Goal: Transaction & Acquisition: Purchase product/service

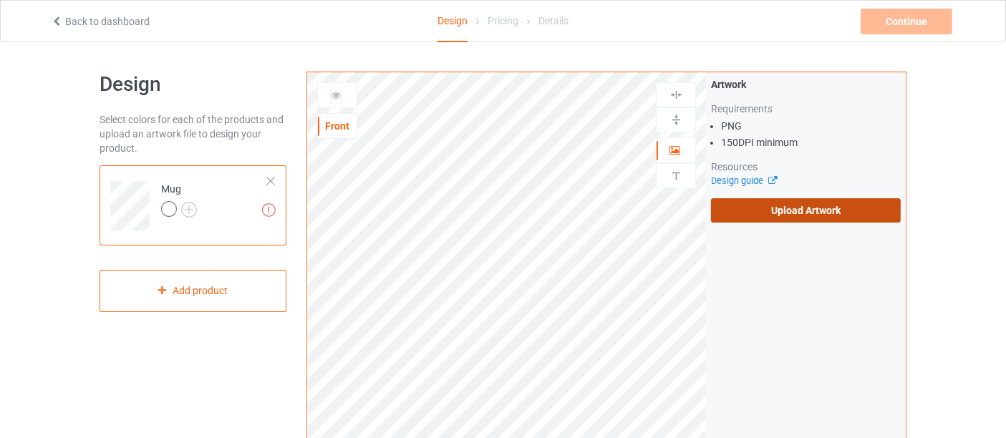
click at [799, 216] on label "Upload Artwork" at bounding box center [806, 210] width 190 height 24
click at [0, 0] on input "Upload Artwork" at bounding box center [0, 0] width 0 height 0
click at [813, 212] on label "Upload Artwork" at bounding box center [806, 210] width 190 height 24
click at [0, 0] on input "Upload Artwork" at bounding box center [0, 0] width 0 height 0
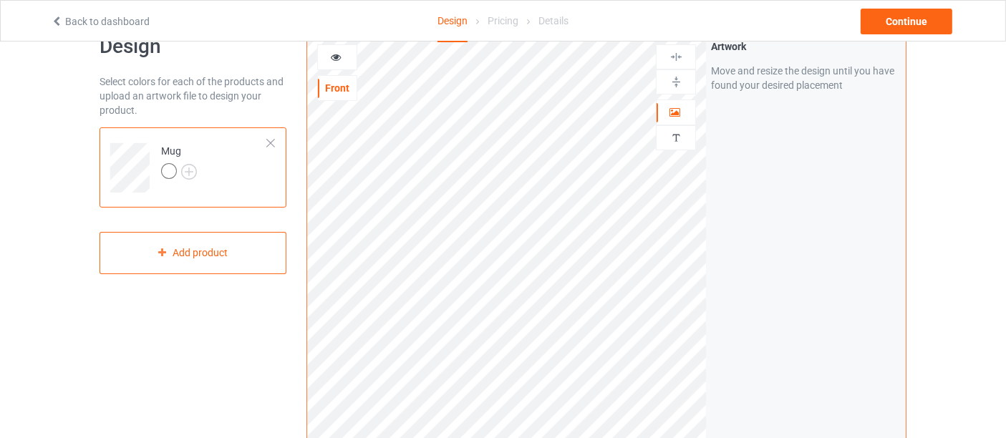
scroll to position [37, 0]
click at [677, 84] on img at bounding box center [676, 84] width 14 height 14
click at [676, 82] on img at bounding box center [676, 84] width 14 height 14
click at [680, 134] on img at bounding box center [676, 139] width 14 height 14
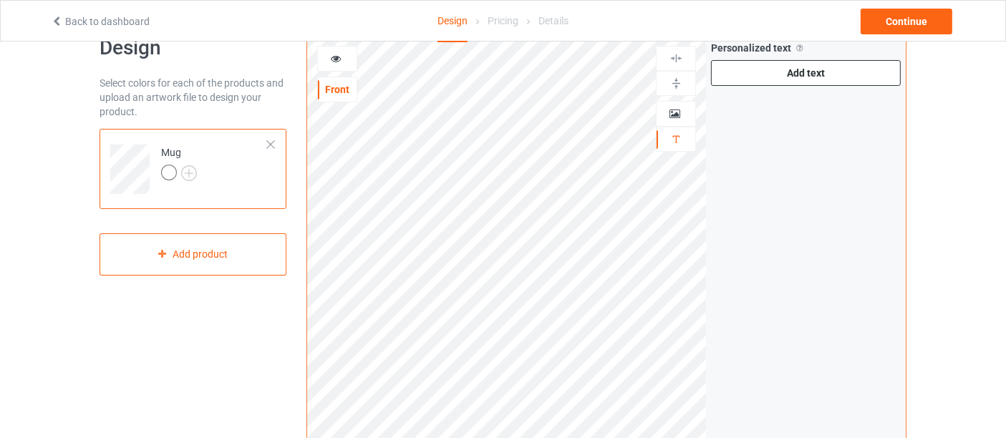
click at [816, 79] on div "Add text" at bounding box center [806, 73] width 190 height 26
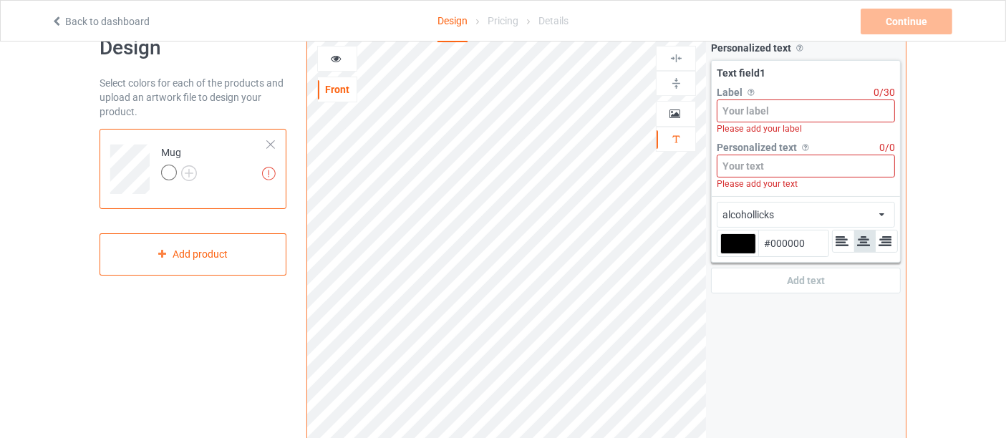
click at [766, 110] on input at bounding box center [806, 111] width 178 height 23
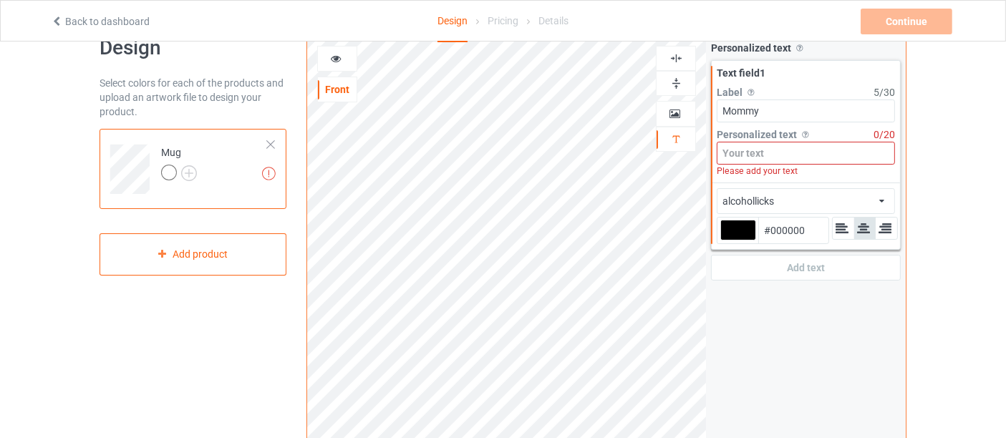
type input "Mommy"
click at [761, 146] on input at bounding box center [806, 153] width 178 height 23
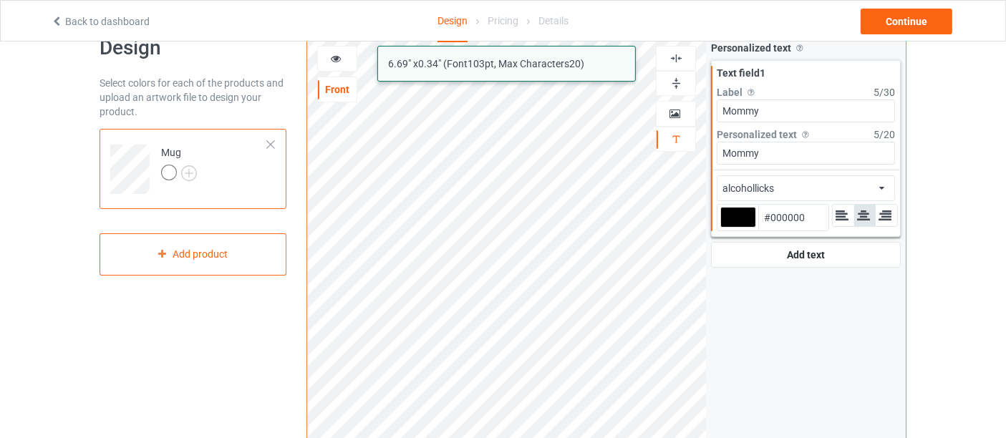
type input "Mommy"
click at [779, 185] on div "alcohollicks african airstream aladdin alcohollicks [PERSON_NAME] almontesnow a…" at bounding box center [806, 188] width 178 height 26
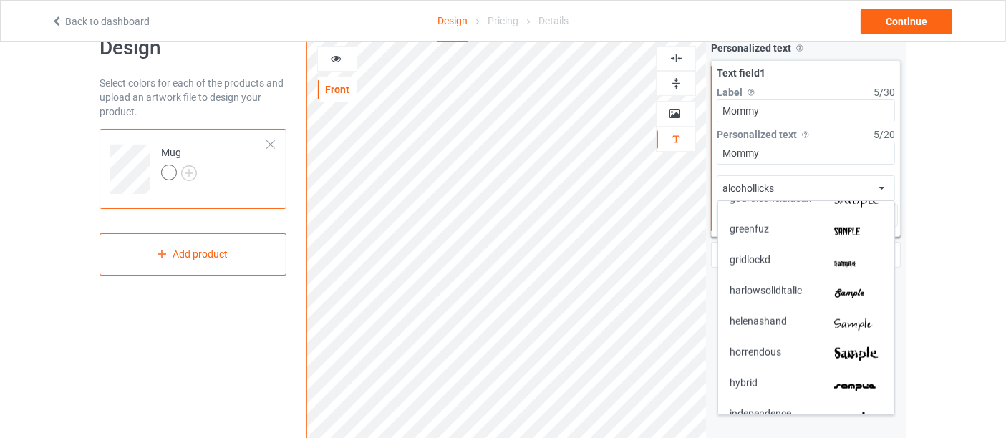
scroll to position [1735, 0]
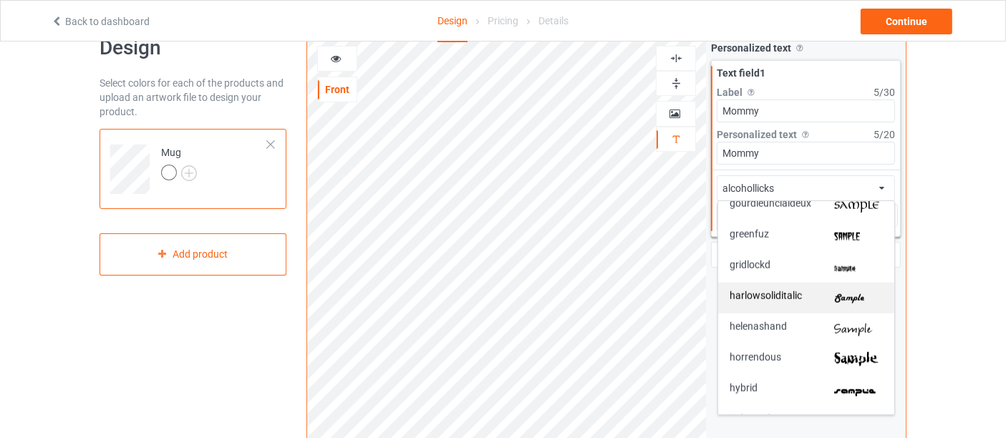
click at [801, 291] on span "harlowsoliditalic" at bounding box center [766, 298] width 72 height 15
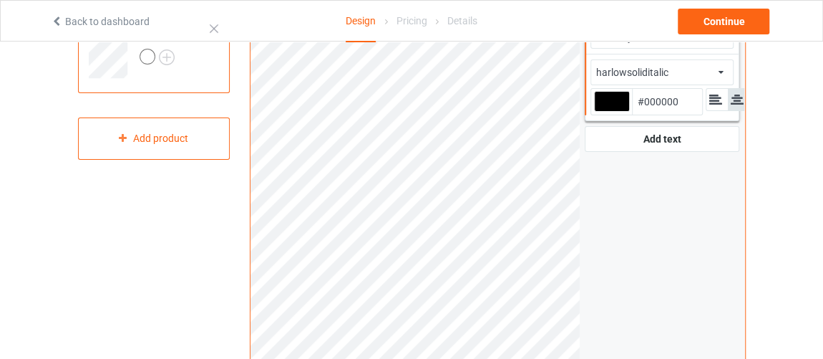
scroll to position [155, 0]
click at [585, 245] on div "Personalized text Allow customers to personalize text with your choice of fonts…" at bounding box center [662, 190] width 165 height 544
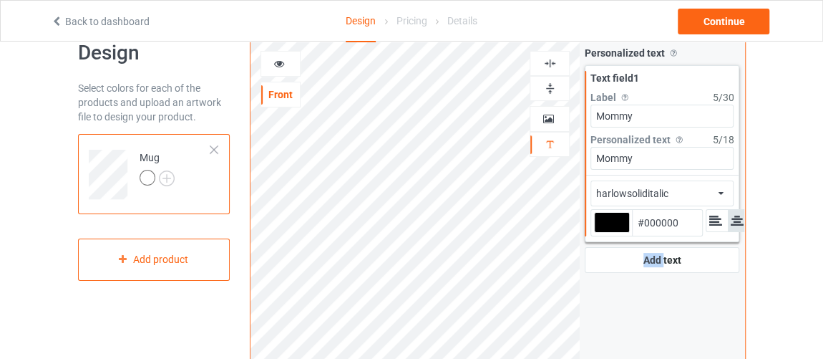
scroll to position [31, 0]
click at [649, 153] on input "Mommy" at bounding box center [662, 158] width 143 height 23
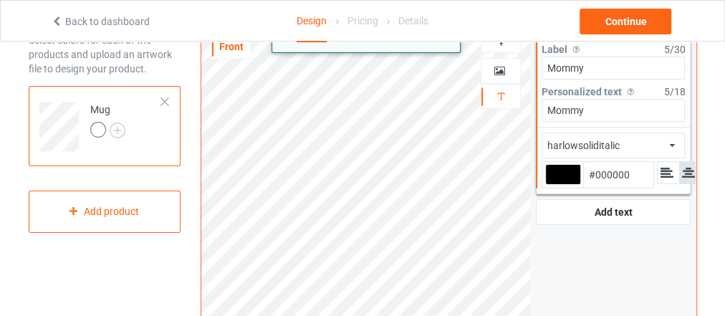
scroll to position [79, 0]
click at [550, 281] on div "Personalized text Allow customers to personalize text with your choice of fonts…" at bounding box center [613, 266] width 165 height 544
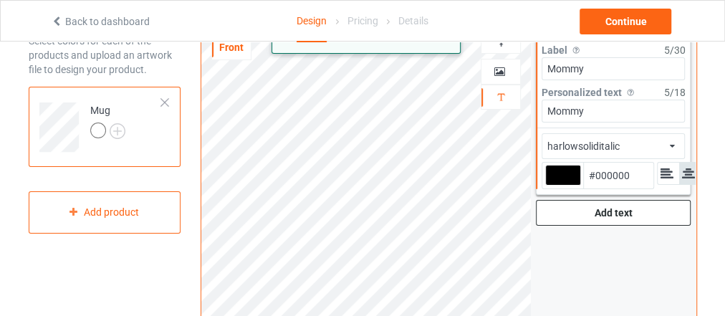
click at [616, 208] on div "Add text" at bounding box center [613, 213] width 155 height 26
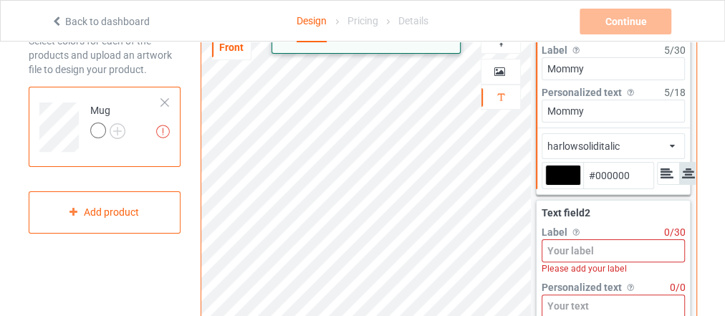
click at [565, 245] on input at bounding box center [612, 250] width 143 height 23
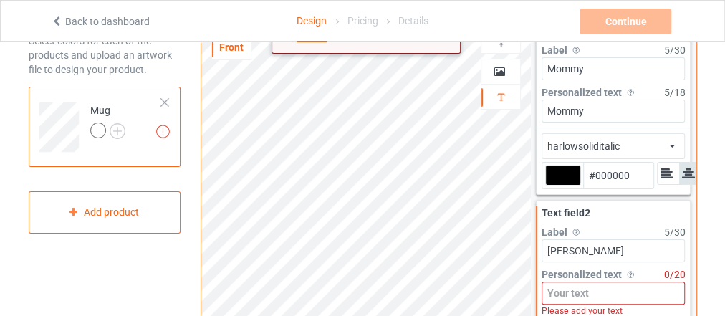
type input "[PERSON_NAME]"
click at [570, 287] on input at bounding box center [612, 292] width 143 height 23
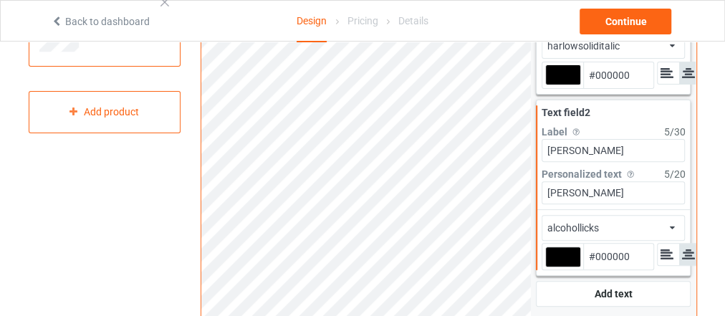
scroll to position [180, 0]
click at [596, 221] on div "alcohollicks" at bounding box center [573, 227] width 52 height 14
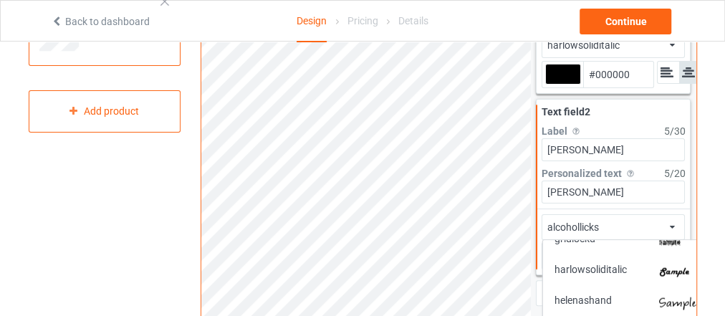
scroll to position [1799, 0]
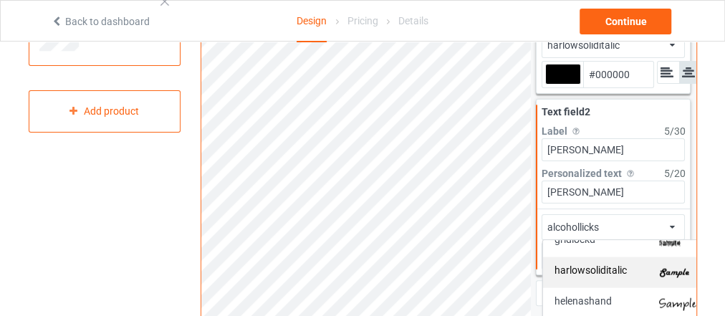
click at [599, 267] on span "harlowsoliditalic" at bounding box center [590, 272] width 72 height 15
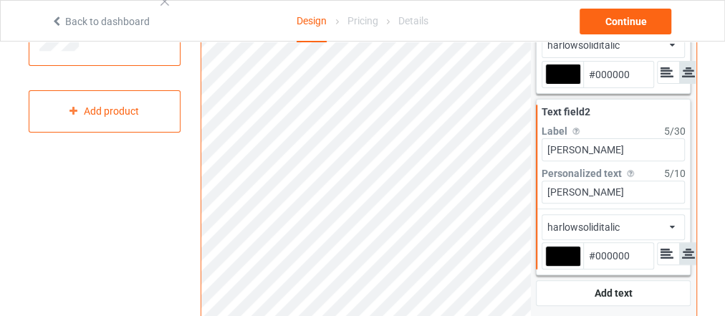
click at [564, 188] on input "[PERSON_NAME]" at bounding box center [612, 191] width 143 height 23
click at [573, 188] on input "[PERSON_NAME]" at bounding box center [612, 191] width 143 height 23
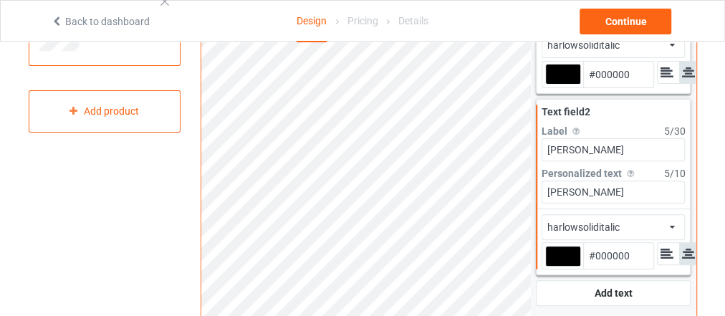
click at [573, 188] on input "[PERSON_NAME]" at bounding box center [612, 191] width 143 height 23
type input "[PERSON_NAME]"
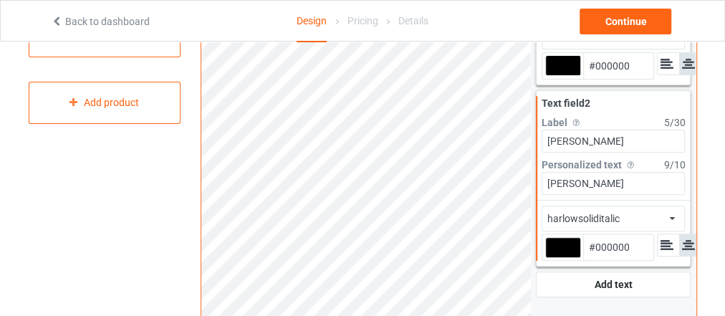
scroll to position [190, 0]
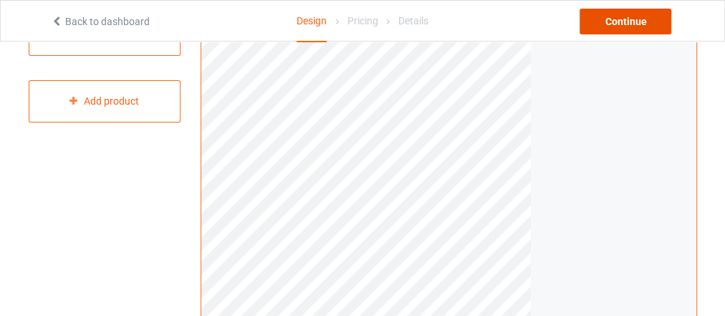
click at [626, 23] on div "Continue" at bounding box center [625, 22] width 92 height 26
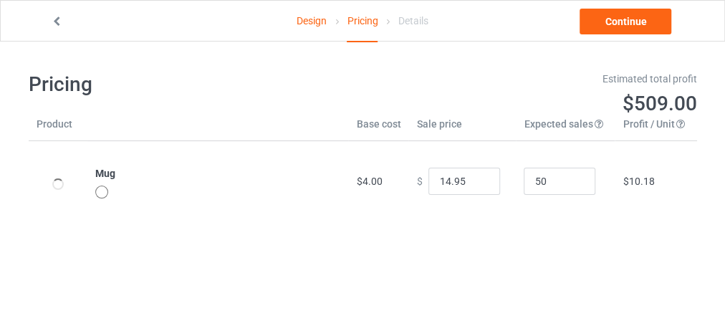
scroll to position [42, 0]
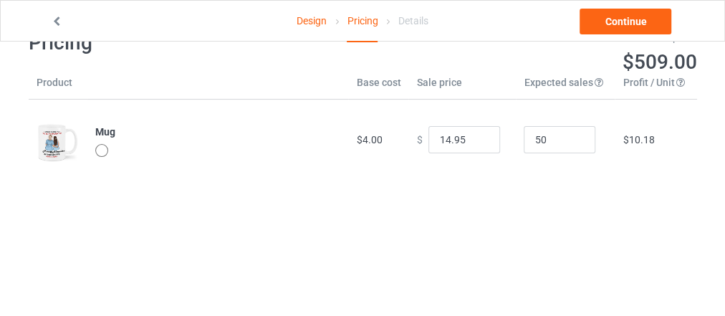
click at [312, 20] on link "Design" at bounding box center [311, 21] width 30 height 40
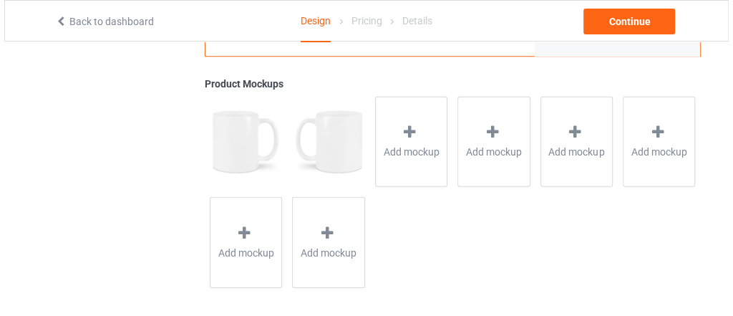
scroll to position [566, 0]
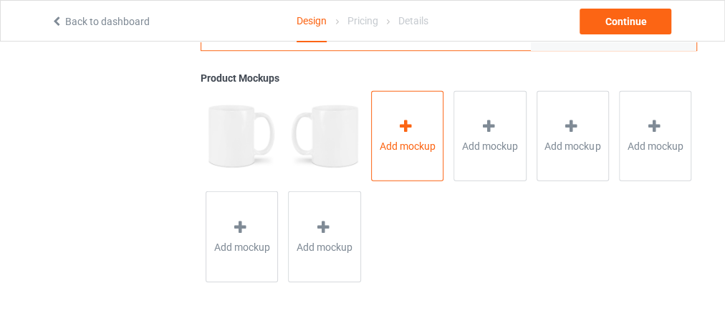
click at [403, 130] on icon at bounding box center [406, 126] width 18 height 15
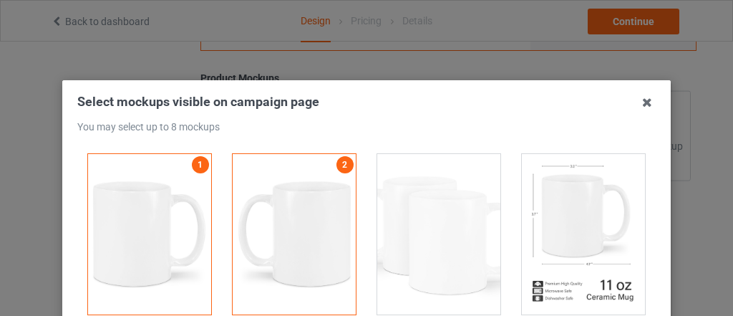
click at [576, 228] on div at bounding box center [583, 234] width 123 height 160
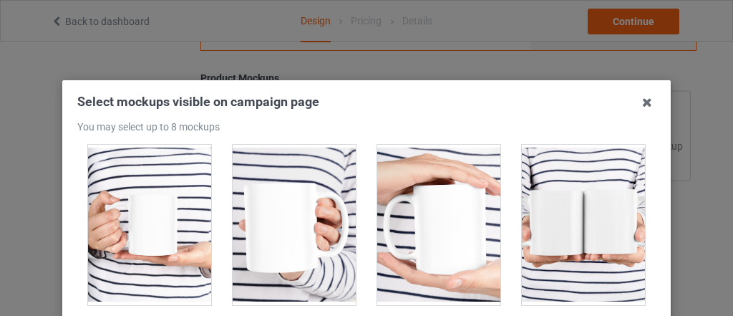
scroll to position [1834, 0]
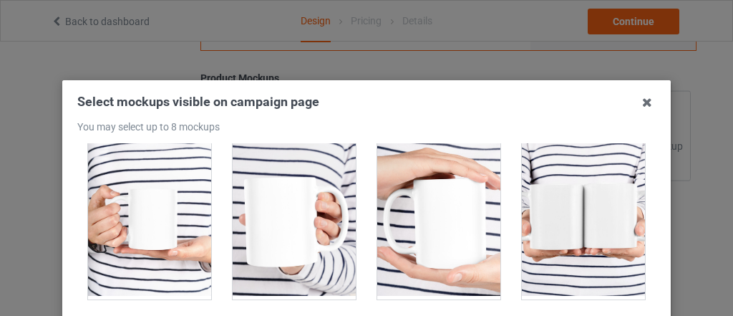
click at [300, 224] on div at bounding box center [294, 219] width 123 height 160
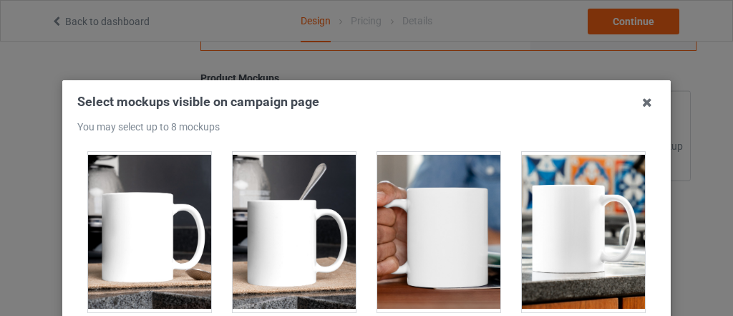
scroll to position [2549, 0]
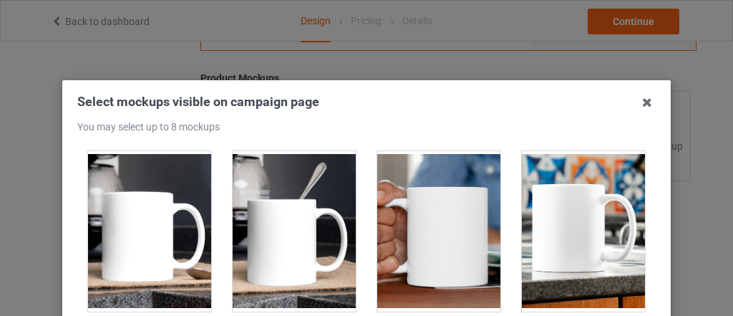
click at [558, 223] on div at bounding box center [583, 231] width 123 height 160
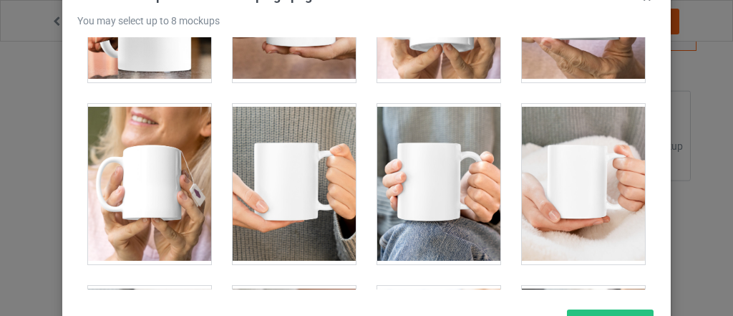
scroll to position [3216, 0]
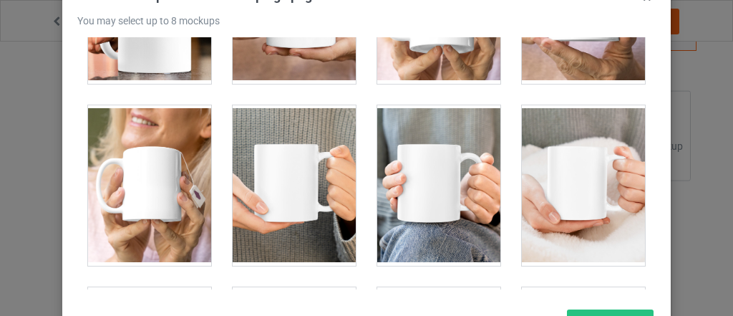
click at [586, 172] on div at bounding box center [583, 185] width 123 height 160
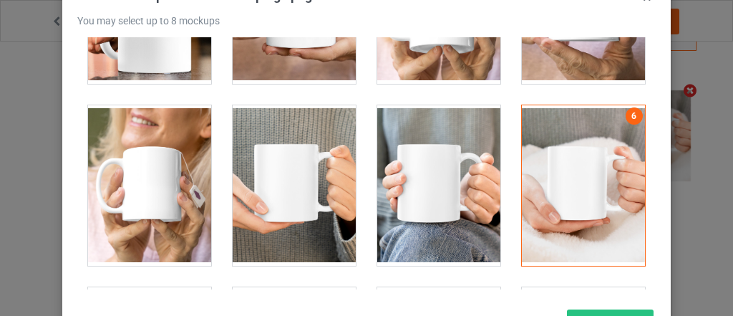
click at [438, 181] on div at bounding box center [438, 185] width 123 height 160
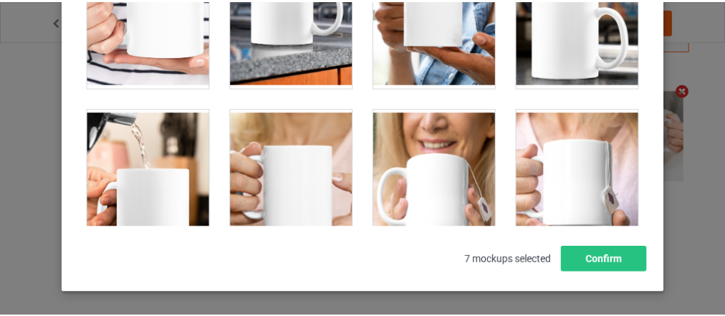
scroll to position [226, 0]
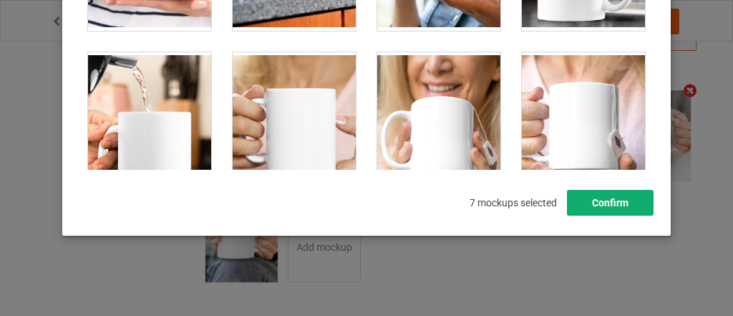
click at [604, 205] on button "Confirm" at bounding box center [610, 203] width 87 height 26
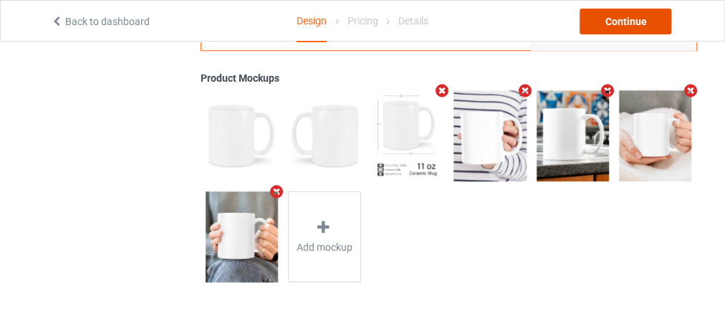
click at [619, 26] on div "Continue" at bounding box center [625, 22] width 92 height 26
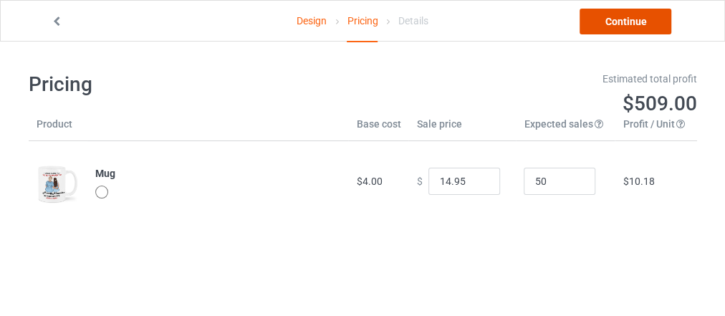
click at [619, 26] on link "Continue" at bounding box center [625, 22] width 92 height 26
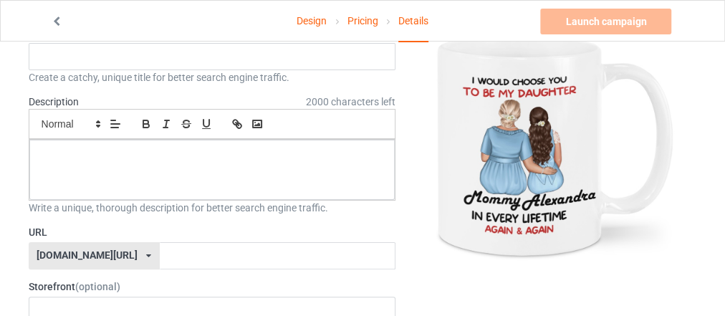
scroll to position [89, 0]
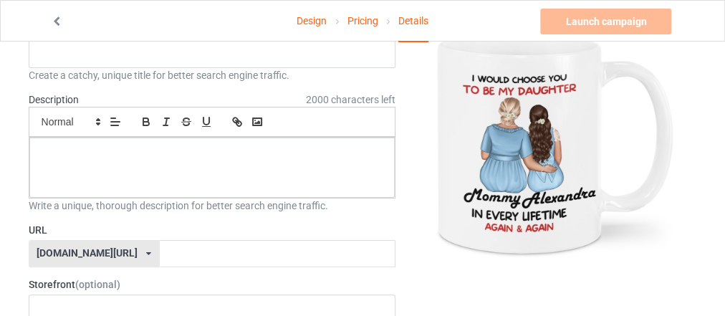
click at [314, 21] on link "Design" at bounding box center [311, 21] width 30 height 40
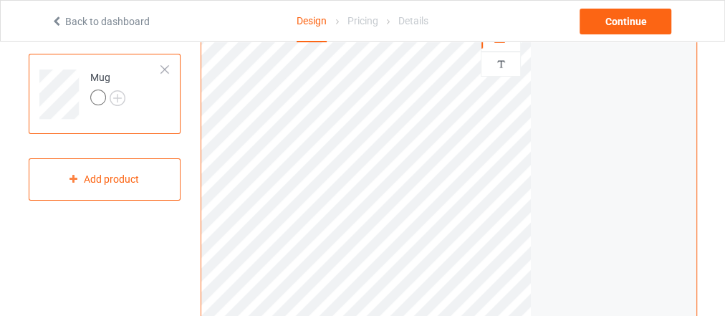
scroll to position [113, 0]
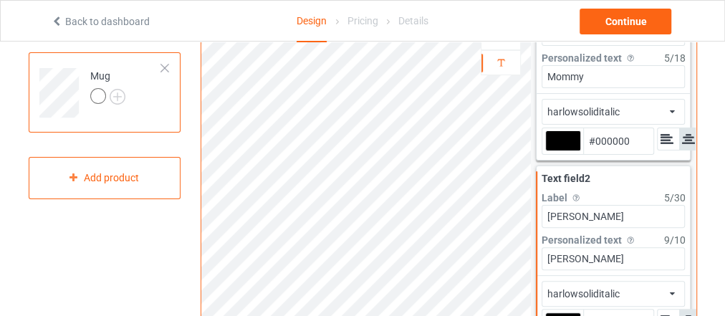
click at [591, 258] on input "[PERSON_NAME]" at bounding box center [612, 258] width 143 height 23
type input "[PERSON_NAME]"
click at [563, 260] on input "[PERSON_NAME]" at bounding box center [612, 258] width 143 height 23
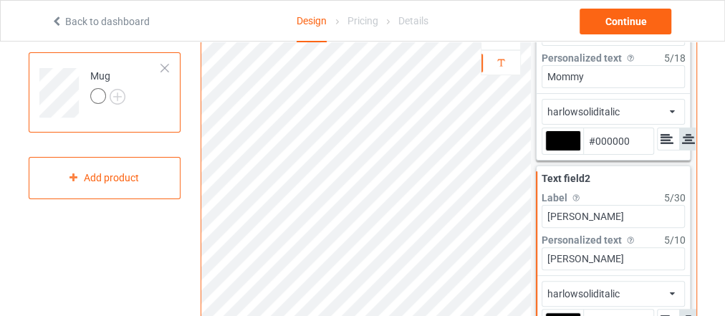
click at [563, 260] on input "[PERSON_NAME]" at bounding box center [612, 258] width 143 height 23
type input "[PERSON_NAME]"
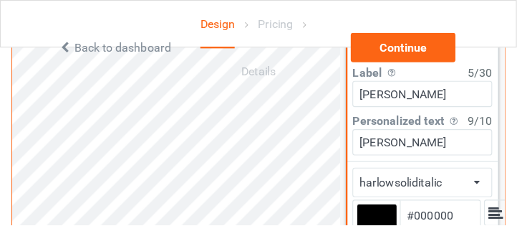
scroll to position [523, 0]
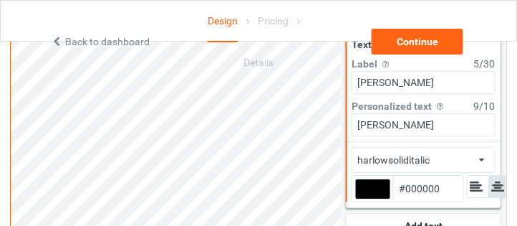
click at [289, 67] on div "Design Pricing Details" at bounding box center [258, 42] width 125 height 82
click at [221, 63] on div "Design Pricing Details" at bounding box center [258, 42] width 125 height 82
click at [303, 56] on div "Design Pricing Details" at bounding box center [258, 42] width 125 height 82
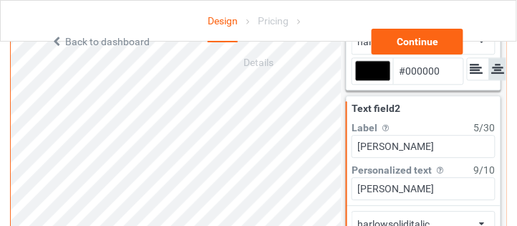
scroll to position [450, 0]
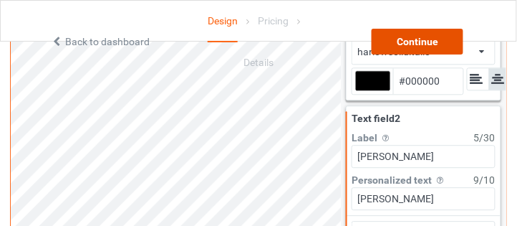
click at [426, 45] on div "Continue" at bounding box center [418, 42] width 92 height 26
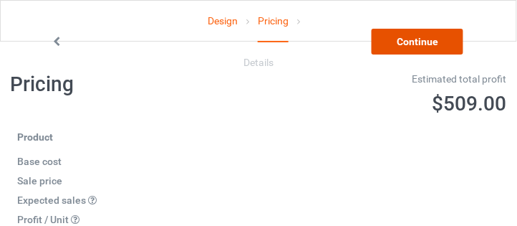
click at [419, 42] on link "Continue" at bounding box center [418, 42] width 92 height 26
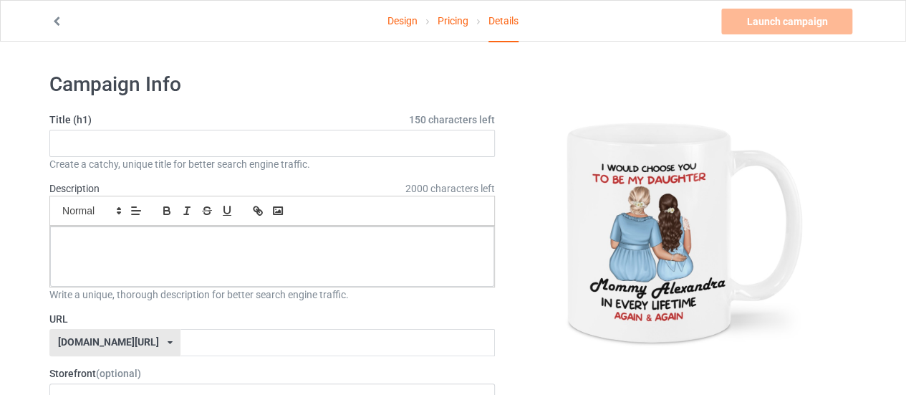
click at [403, 23] on link "Design" at bounding box center [402, 21] width 30 height 40
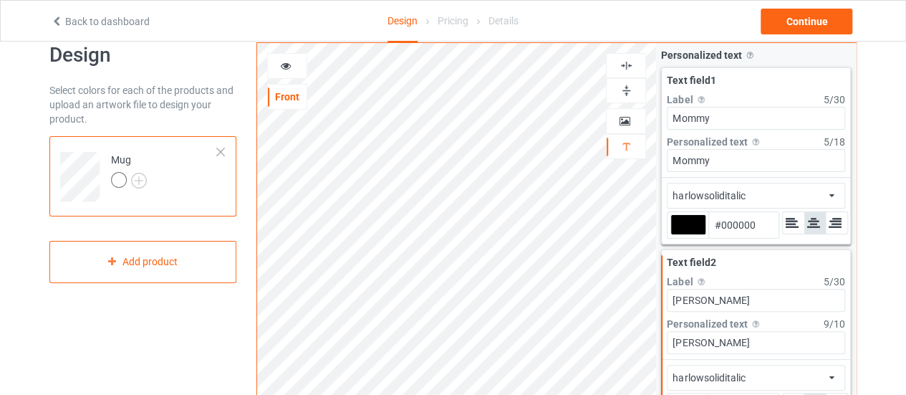
scroll to position [30, 0]
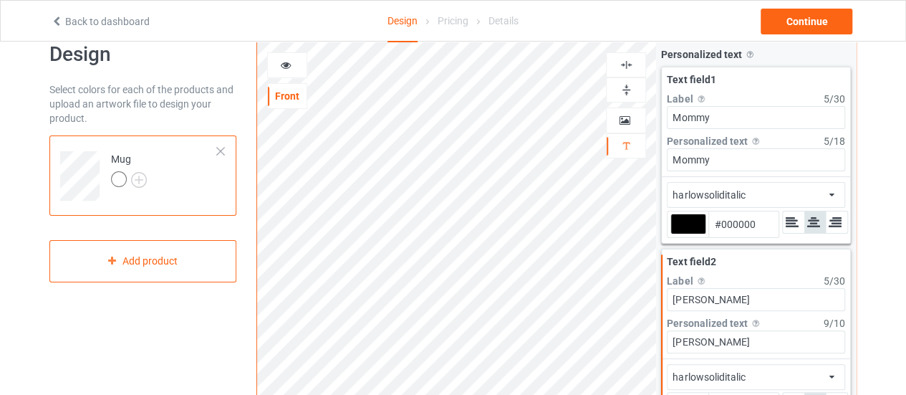
click at [687, 290] on input "[PERSON_NAME]" at bounding box center [756, 299] width 178 height 23
type input "Name"
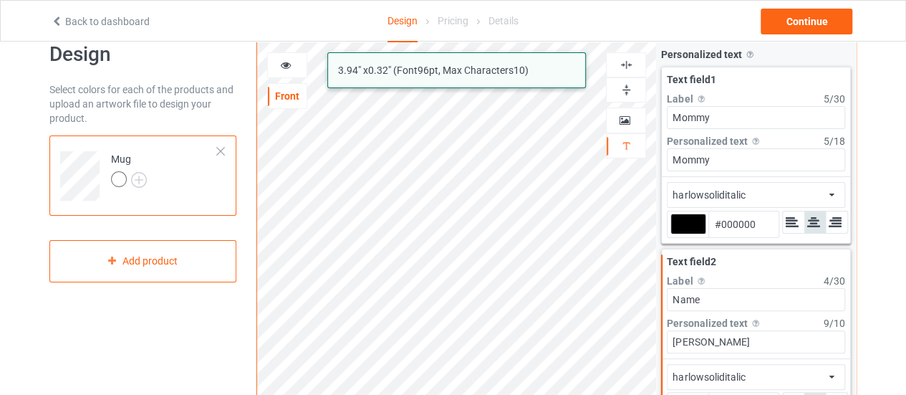
click at [699, 337] on input "[PERSON_NAME]" at bounding box center [756, 341] width 178 height 23
type input "Name"
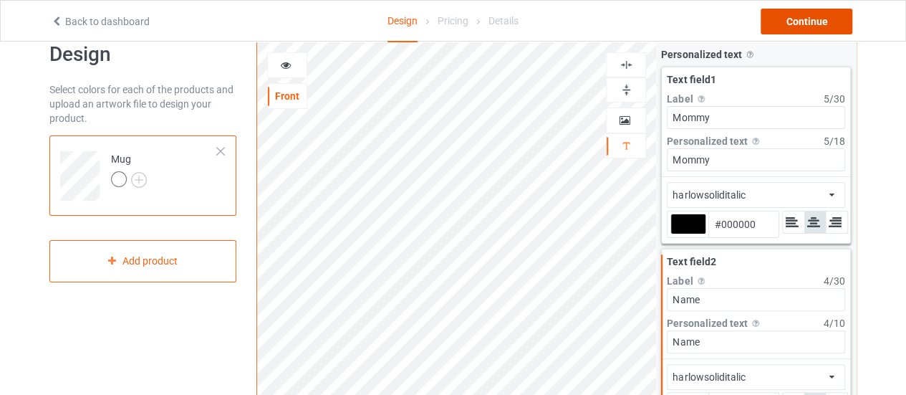
click at [815, 22] on div "Continue" at bounding box center [806, 22] width 92 height 26
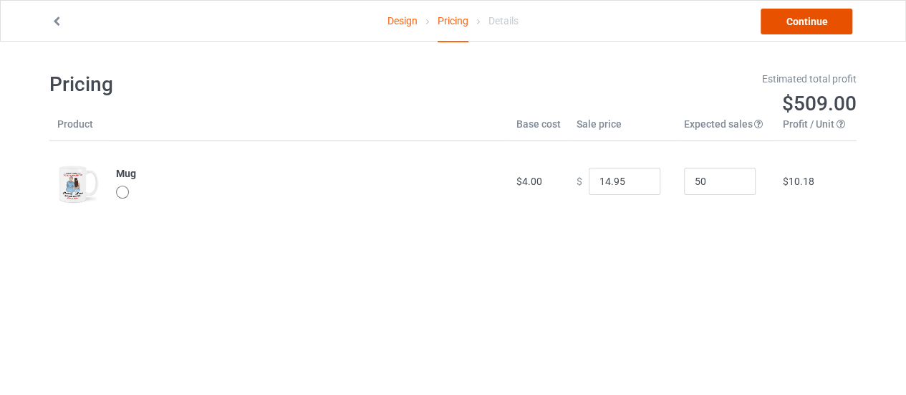
click at [815, 22] on link "Continue" at bounding box center [806, 22] width 92 height 26
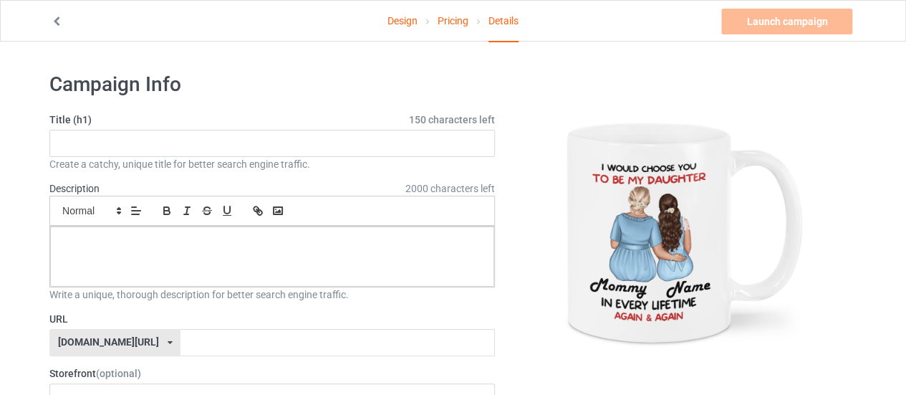
click at [402, 19] on link "Design" at bounding box center [402, 21] width 30 height 40
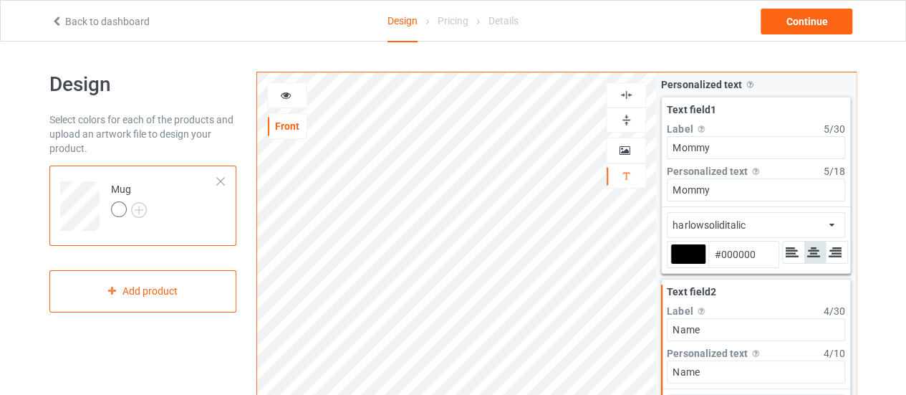
click at [703, 327] on input "Name" at bounding box center [756, 329] width 178 height 23
paste input "Sophi"
type input "[PERSON_NAME]"
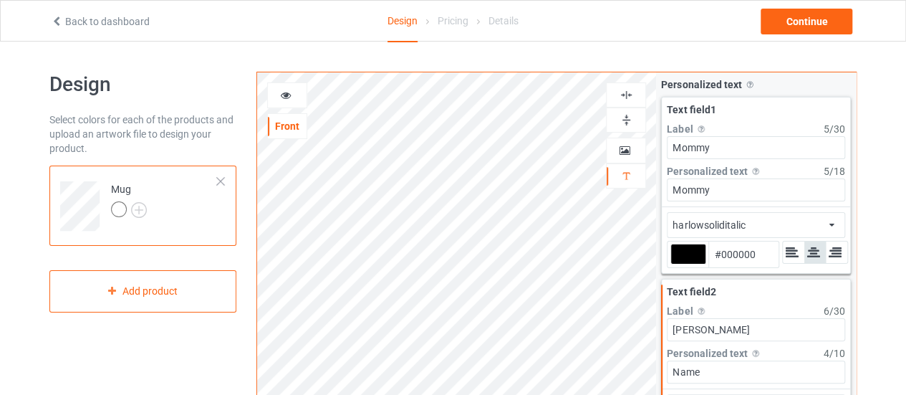
click at [692, 372] on input "Name" at bounding box center [756, 371] width 178 height 23
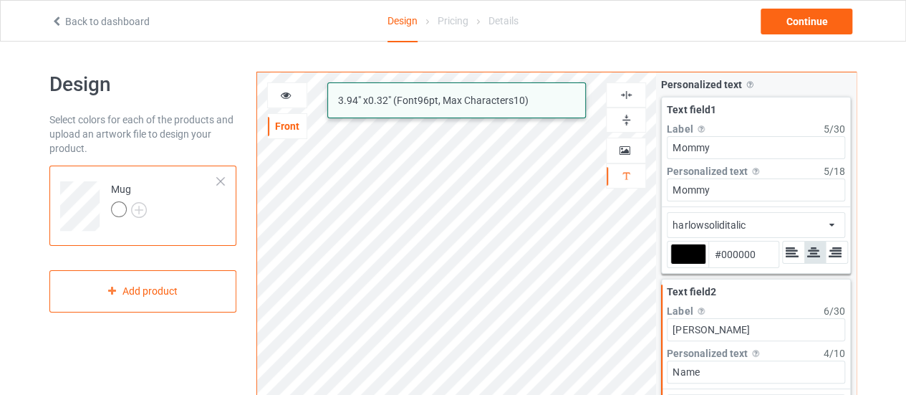
click at [692, 372] on input "Name" at bounding box center [756, 371] width 178 height 23
paste input "Sophi"
type input "[PERSON_NAME]"
click at [806, 22] on div "Continue" at bounding box center [806, 22] width 92 height 26
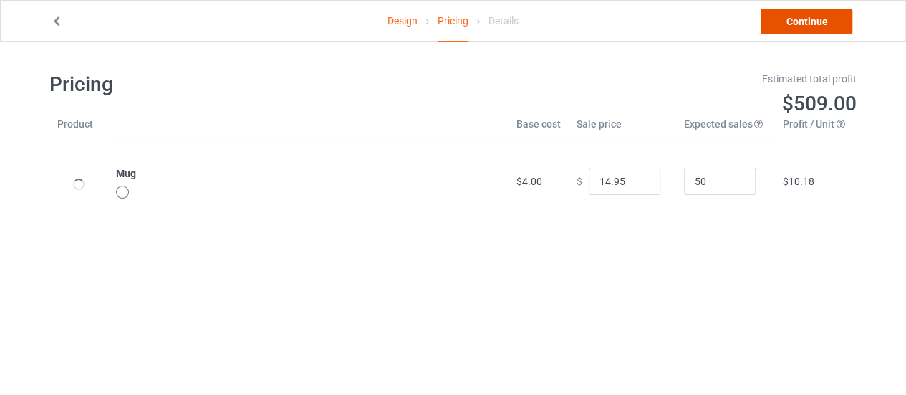
click at [800, 24] on link "Continue" at bounding box center [806, 22] width 92 height 26
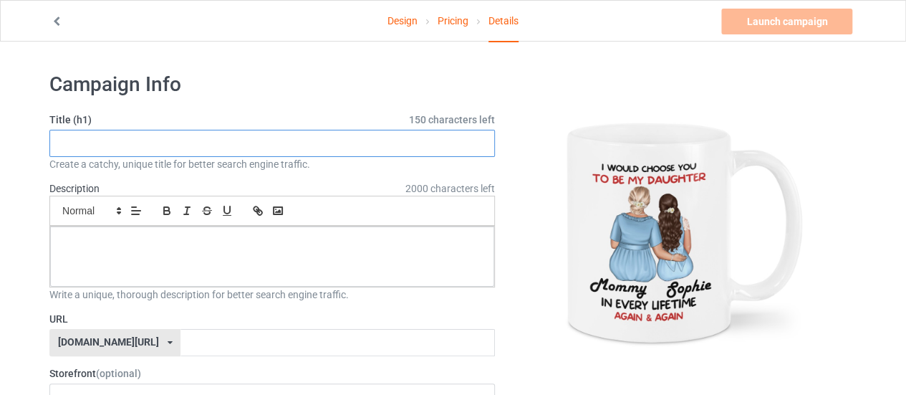
click at [299, 140] on input "text" at bounding box center [271, 143] width 445 height 27
paste input "Always Choose You - Personalized Custom Coffee Mug"
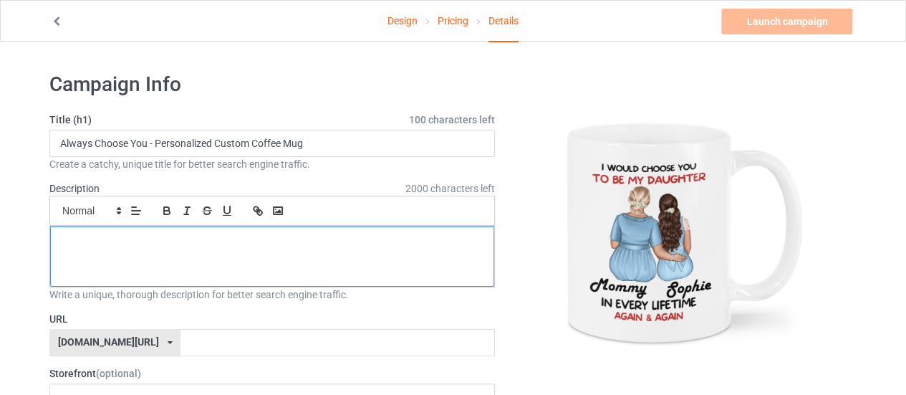
click at [226, 243] on p at bounding box center [272, 243] width 421 height 14
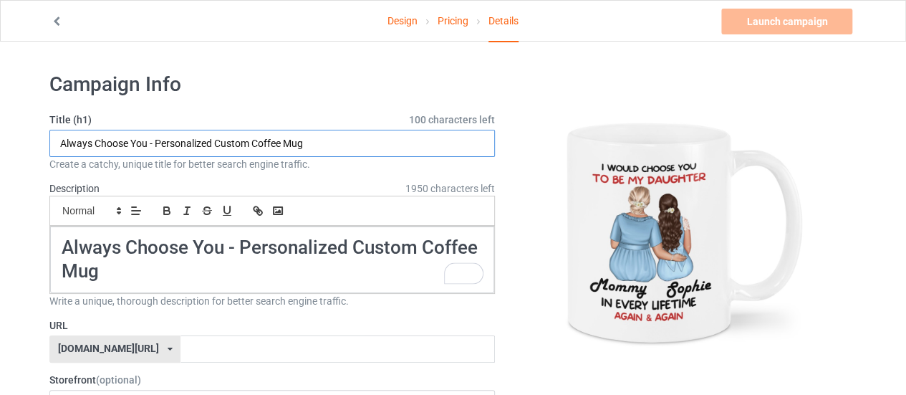
click at [328, 145] on input "Always Choose You - Personalized Custom Coffee Mug" at bounding box center [271, 143] width 445 height 27
click at [402, 142] on input "Always Choose You - Personalized Custom Coffee Mug (Click Edit Design To Add Yo…" at bounding box center [271, 143] width 445 height 27
drag, startPoint x: 408, startPoint y: 142, endPoint x: 392, endPoint y: 145, distance: 15.9
click at [392, 145] on input "Always Choose You - Personalized Custom Coffee Mug (Click Edit Design To Cutomi…" at bounding box center [271, 143] width 445 height 27
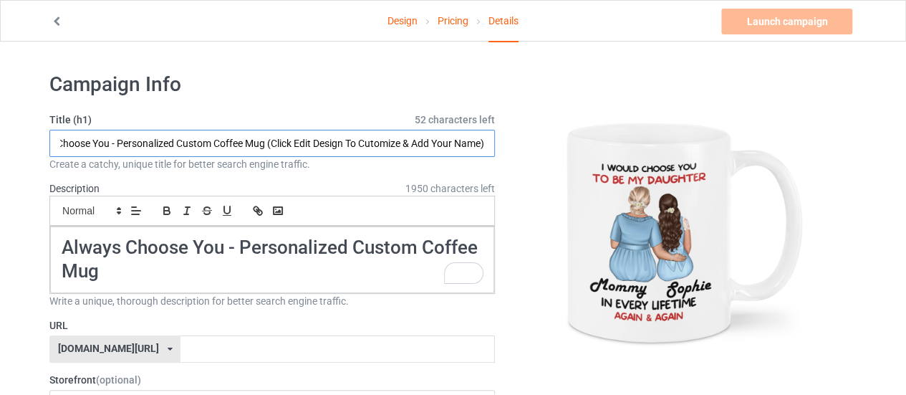
scroll to position [0, 44]
drag, startPoint x: 263, startPoint y: 143, endPoint x: 490, endPoint y: 137, distance: 226.3
click at [490, 137] on input "Always Choose You - Personalized Custom Coffee Mug (Click Edit Design To Cutomi…" at bounding box center [271, 143] width 445 height 27
type input "Always Choose You - Personalized Custom Coffee Mug (Click Edit Design To Cutomi…"
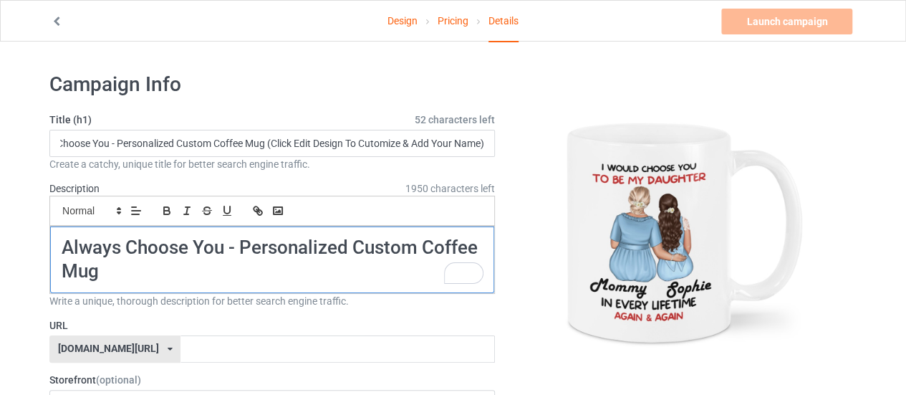
click at [134, 270] on h1 "Always Choose You - Personalized Custom Coffee Mug" at bounding box center [272, 260] width 421 height 48
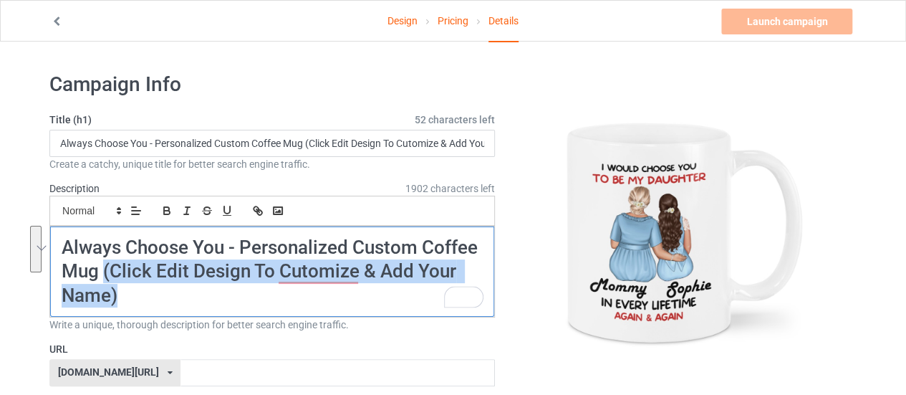
drag, startPoint x: 128, startPoint y: 293, endPoint x: 102, endPoint y: 274, distance: 31.8
click at [102, 274] on h1 "Always Choose You - Personalized Custom Coffee Mug (Click Edit Design To Cutomi…" at bounding box center [272, 272] width 421 height 72
click at [168, 211] on icon "button" at bounding box center [167, 213] width 6 height 4
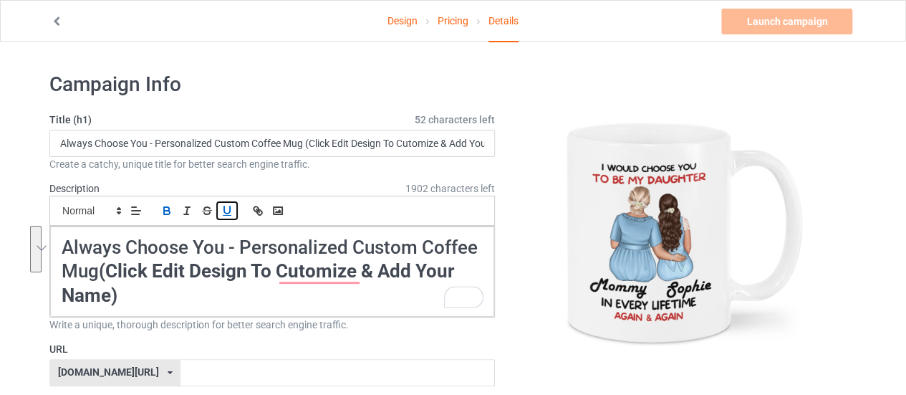
click at [227, 208] on icon "button" at bounding box center [227, 210] width 13 height 13
click at [518, 274] on div at bounding box center [686, 233] width 342 height 322
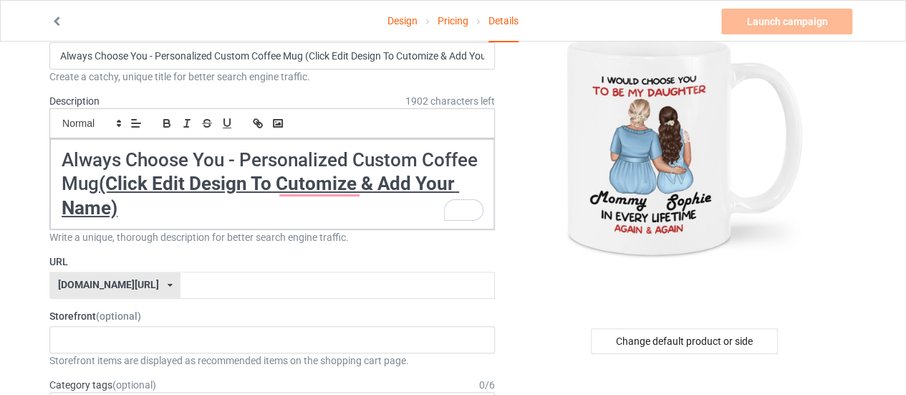
scroll to position [102, 0]
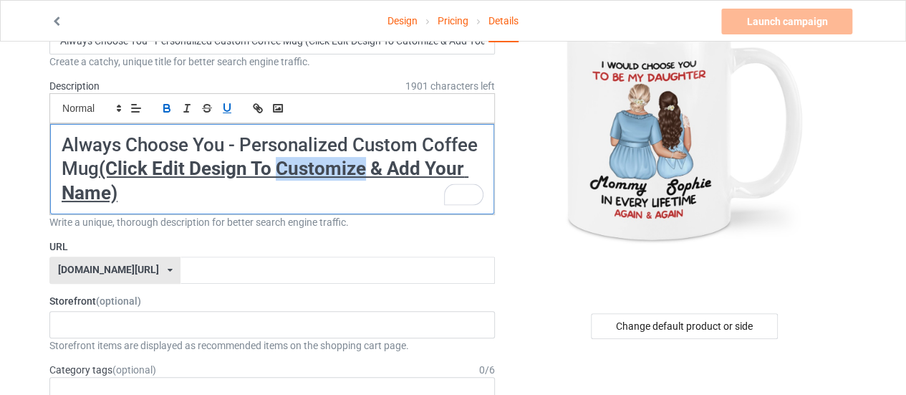
drag, startPoint x: 282, startPoint y: 170, endPoint x: 365, endPoint y: 170, distance: 83.1
click at [365, 170] on u "(Click Edit Design To Customize & Add Your Name)" at bounding box center [265, 180] width 407 height 45
copy u "Customize"
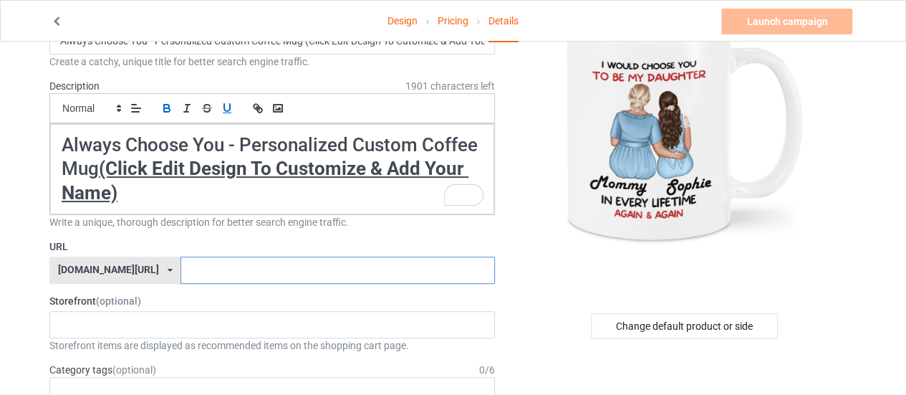
click at [295, 266] on input "text" at bounding box center [337, 269] width 314 height 27
paste input "Customize"
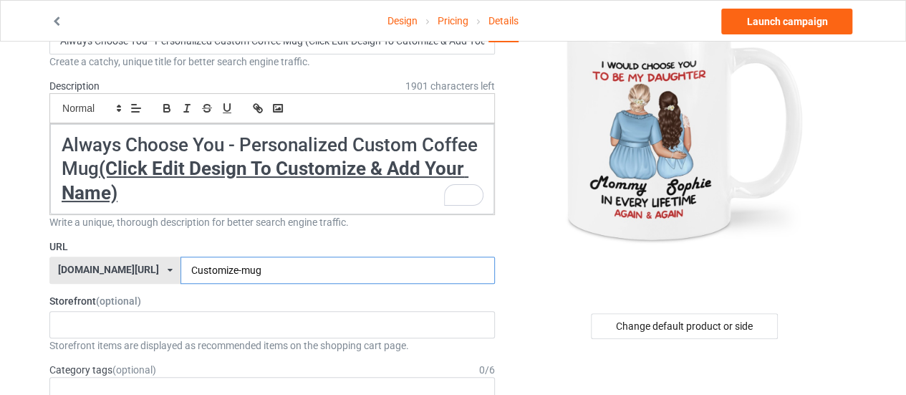
type input "Customize-mug"
click at [525, 286] on div at bounding box center [686, 130] width 342 height 322
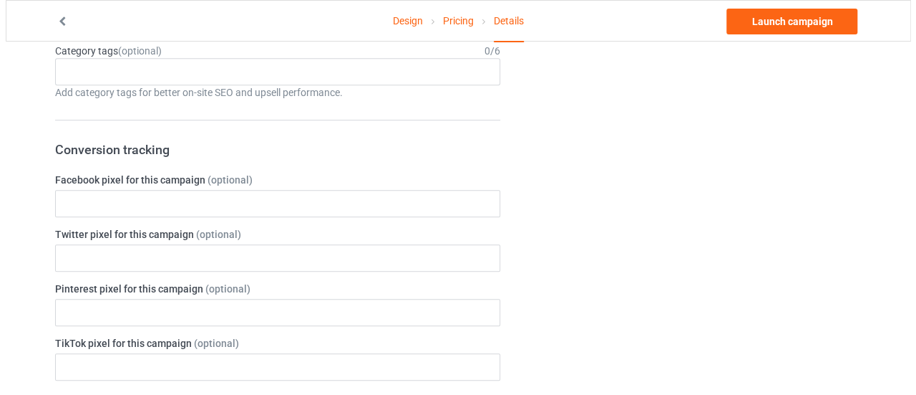
scroll to position [0, 0]
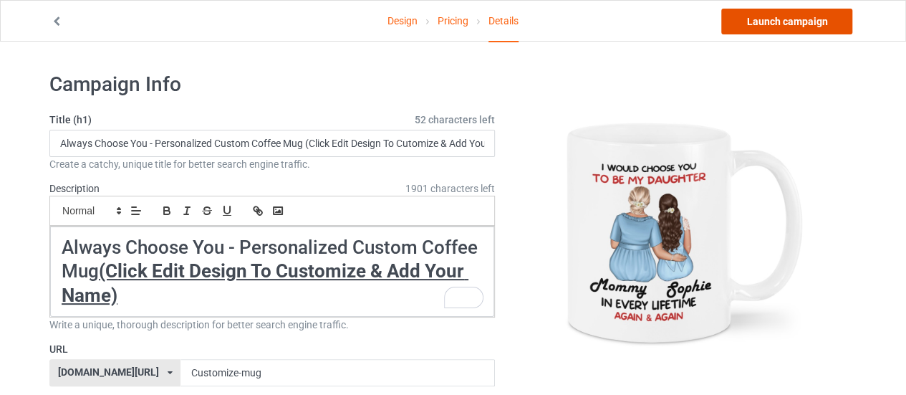
click at [790, 21] on link "Launch campaign" at bounding box center [786, 22] width 131 height 26
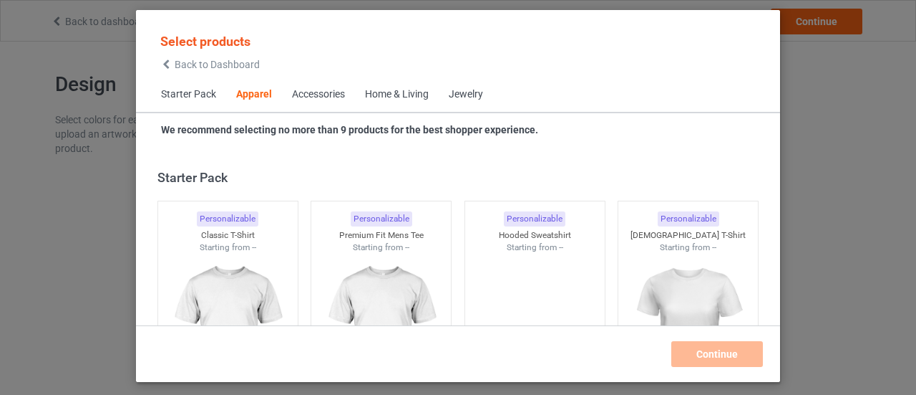
scroll to position [533, 0]
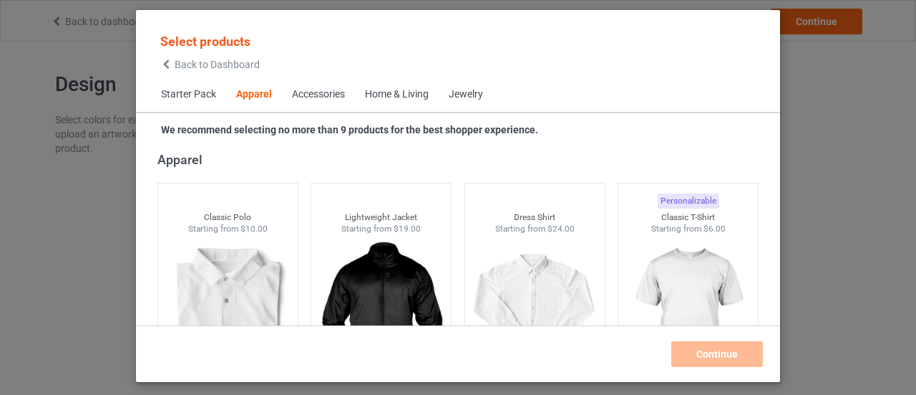
scroll to position [533, 0]
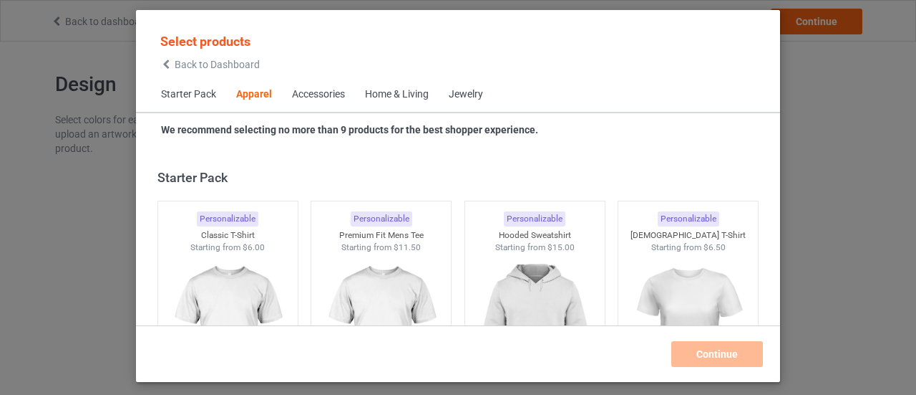
scroll to position [533, 0]
